Goal: Transaction & Acquisition: Subscribe to service/newsletter

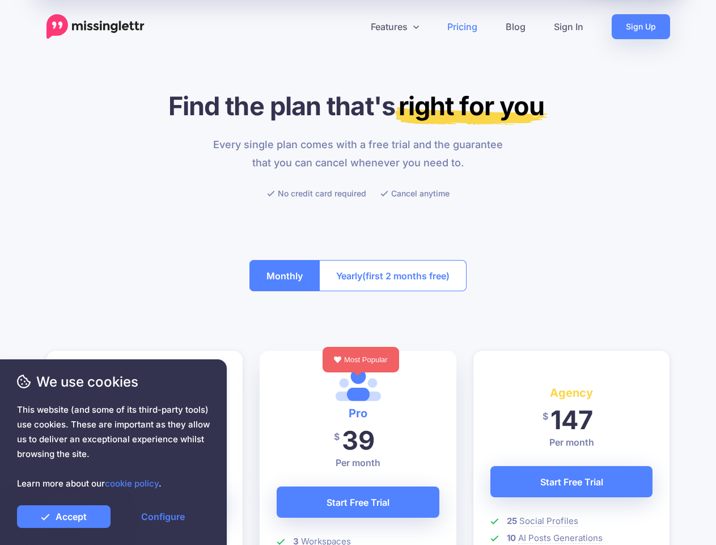
click at [358, 272] on button "Yearly (first 2 months free)" at bounding box center [392, 275] width 147 height 31
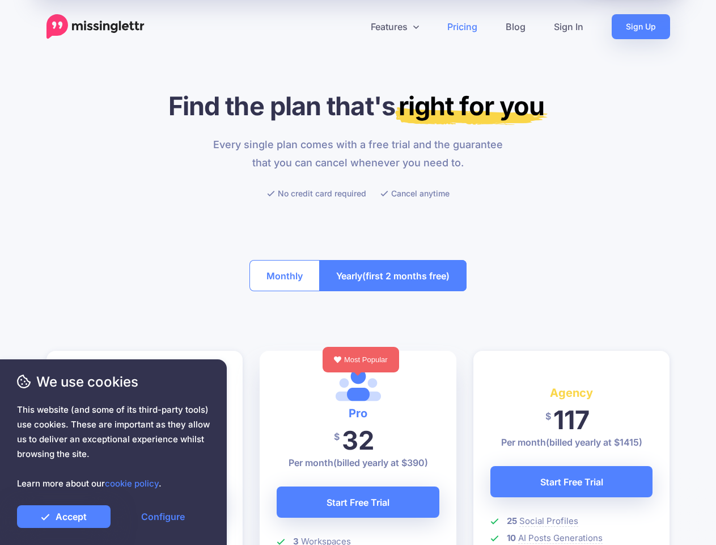
click at [353, 27] on icon at bounding box center [354, 27] width 6 height 6
click at [394, 27] on link "Features" at bounding box center [395, 26] width 77 height 25
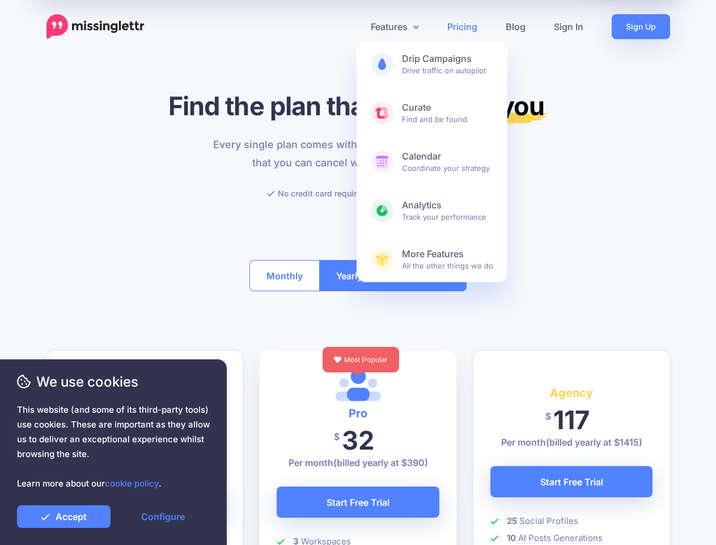
click at [285, 275] on button "Monthly" at bounding box center [285, 275] width 70 height 31
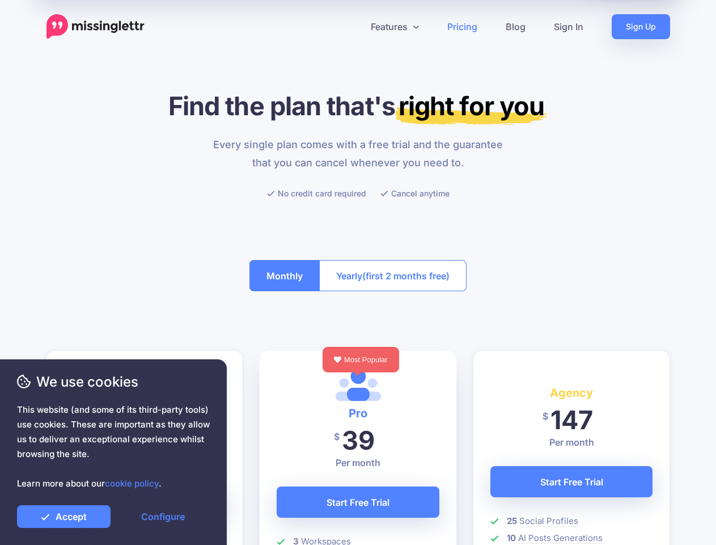
click at [393, 275] on span "(first 2 months free)" at bounding box center [405, 276] width 87 height 18
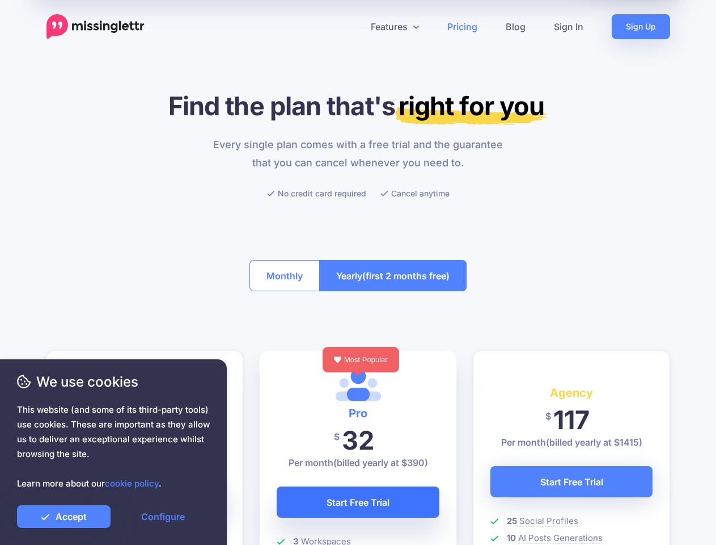
click at [358, 501] on link "Start Free Trial" at bounding box center [358, 501] width 163 height 31
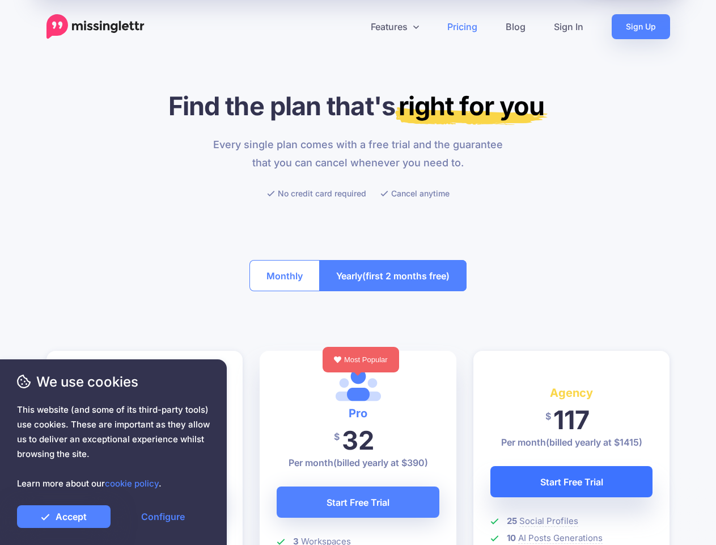
click at [572, 481] on link "Start Free Trial" at bounding box center [572, 481] width 163 height 31
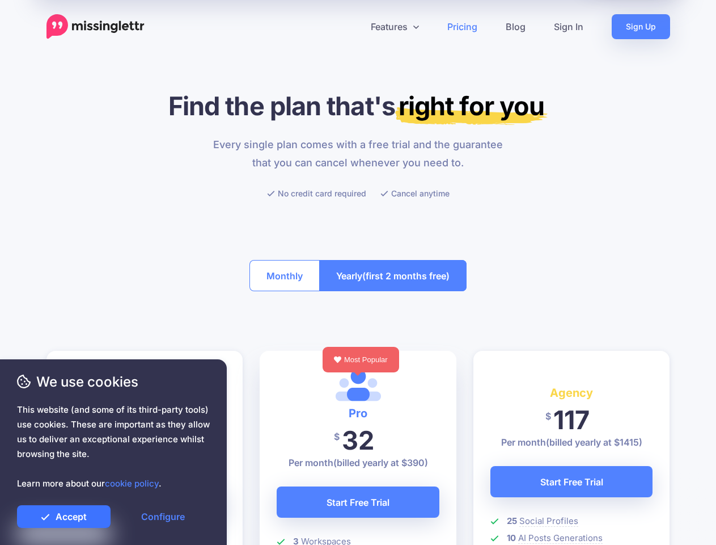
click at [64, 516] on link "Accept" at bounding box center [64, 516] width 94 height 23
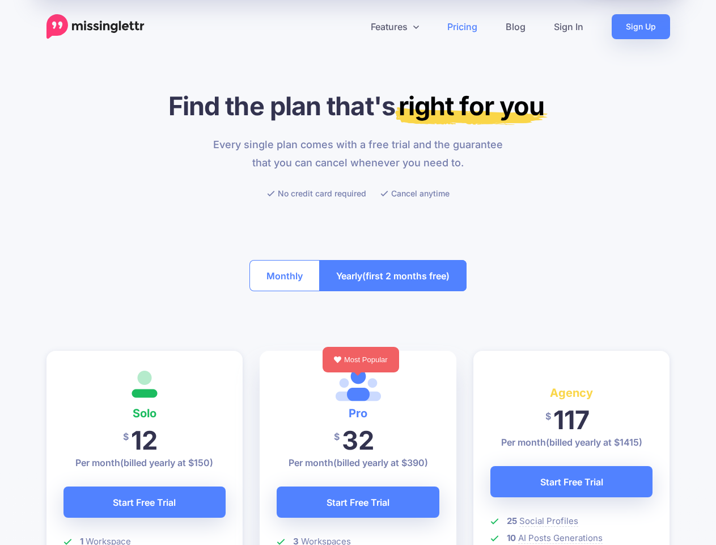
click at [163, 516] on link "Configure" at bounding box center [163, 516] width 94 height 23
